Goal: Task Accomplishment & Management: Use online tool/utility

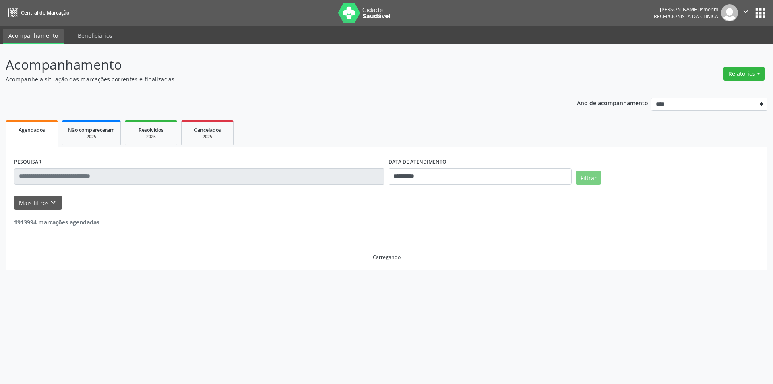
click at [731, 76] on button "Relatórios" at bounding box center [743, 74] width 41 height 14
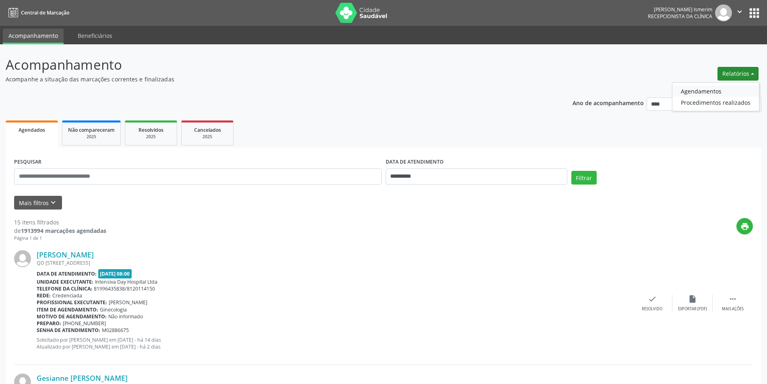
click at [715, 86] on link "Agendamentos" at bounding box center [715, 90] width 87 height 11
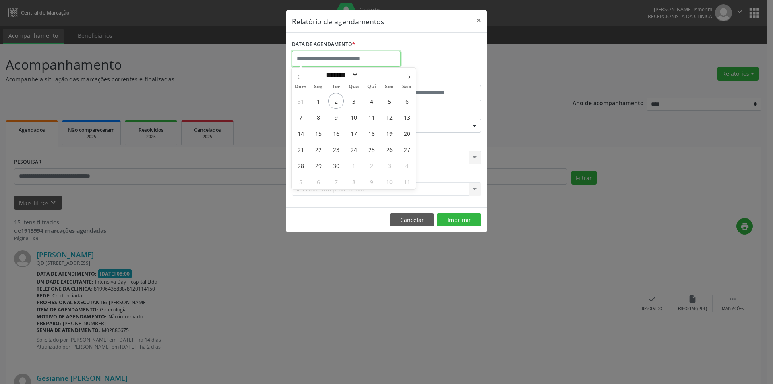
click at [349, 63] on input "text" at bounding box center [346, 59] width 109 height 16
click at [301, 74] on icon at bounding box center [299, 77] width 6 height 6
select select "*"
click at [355, 164] on span "27" at bounding box center [354, 165] width 16 height 16
type input "**********"
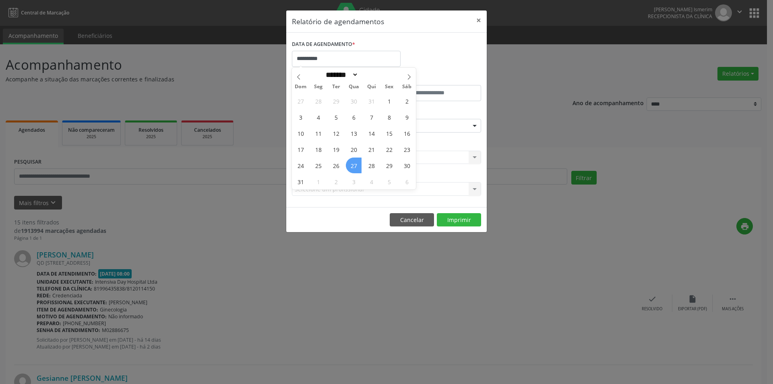
click at [355, 164] on span "27" at bounding box center [354, 165] width 16 height 16
click at [391, 125] on div "Seleciona uma especialidade" at bounding box center [386, 126] width 189 height 14
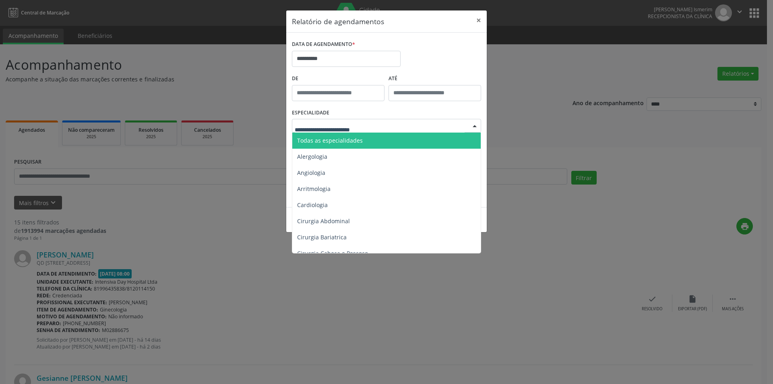
click at [381, 138] on span "Todas as especialidades" at bounding box center [387, 140] width 190 height 16
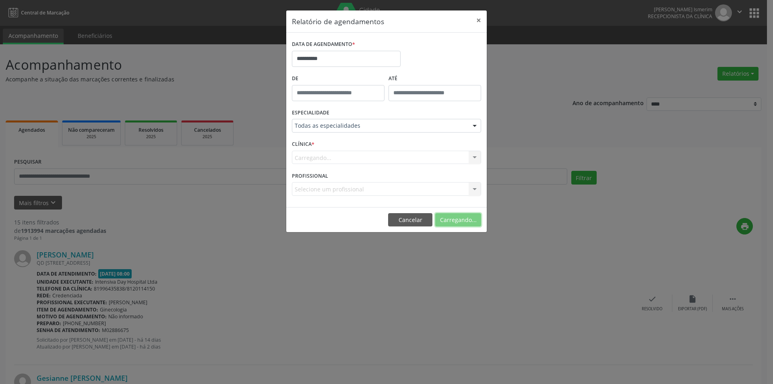
click at [455, 219] on button "Carregando..." at bounding box center [458, 220] width 46 height 14
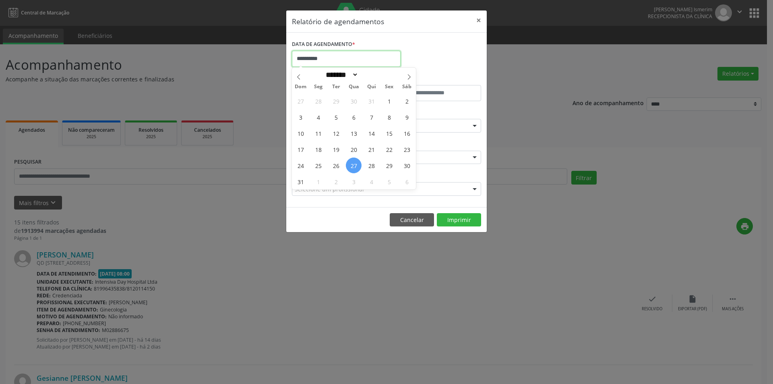
click at [348, 63] on input "**********" at bounding box center [346, 59] width 109 height 16
click at [407, 77] on icon at bounding box center [409, 77] width 6 height 6
select select "*"
click at [355, 117] on span "10" at bounding box center [354, 117] width 16 height 16
type input "**********"
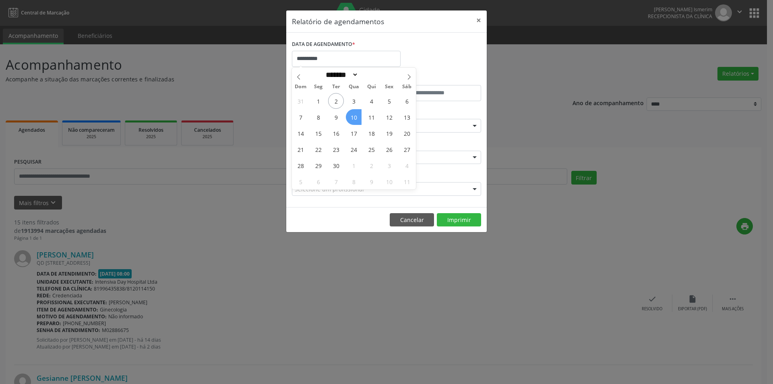
click at [355, 117] on span "10" at bounding box center [354, 117] width 16 height 16
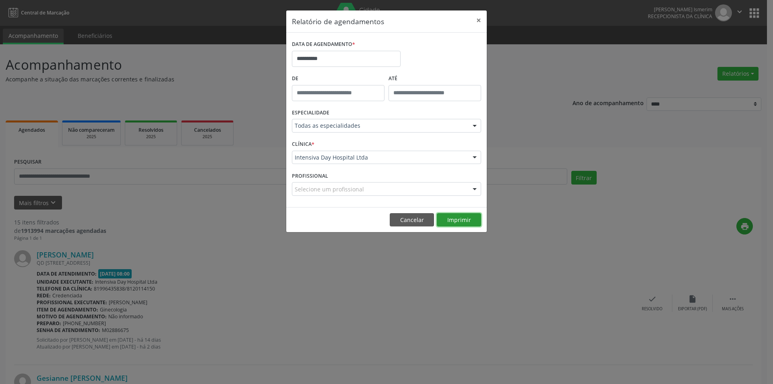
click at [475, 221] on button "Imprimir" at bounding box center [459, 220] width 44 height 14
